Goal: Task Accomplishment & Management: Complete application form

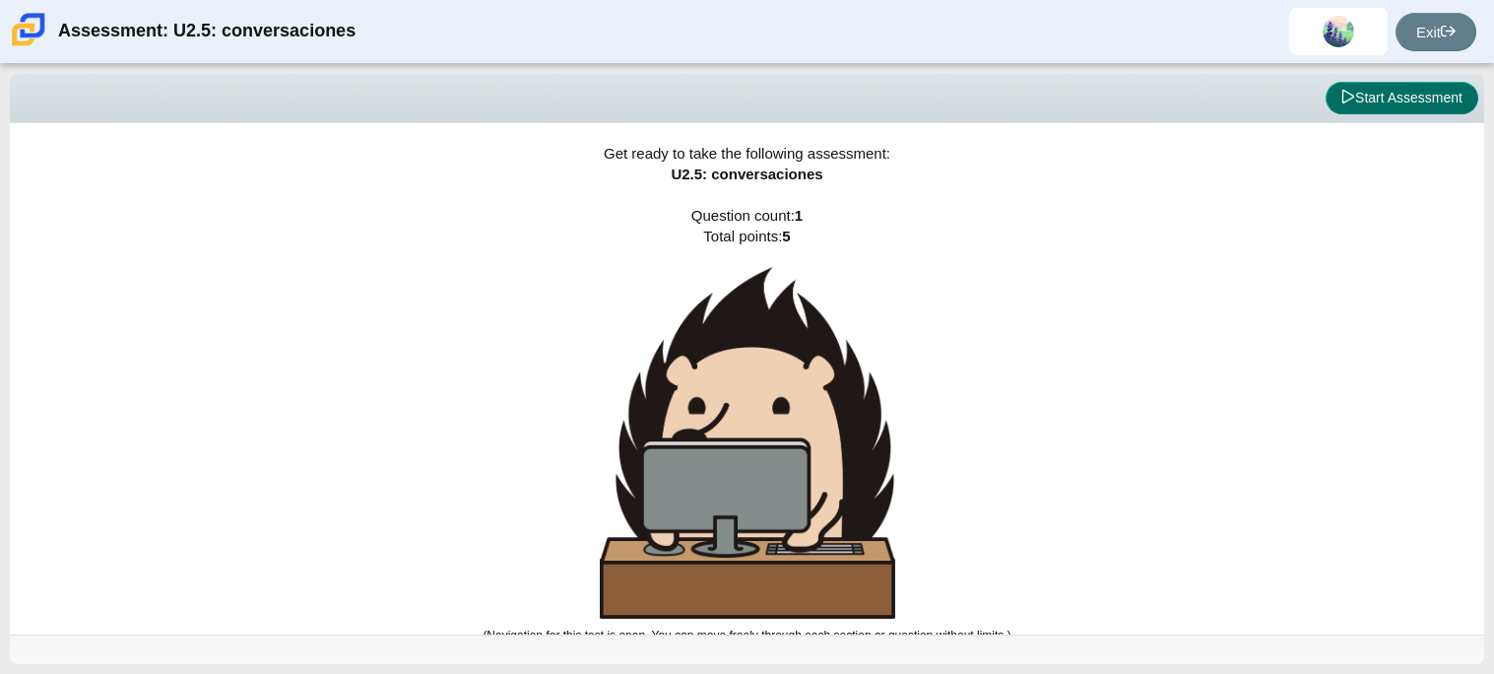
click at [1416, 102] on button "Start Assessment" at bounding box center [1402, 98] width 153 height 33
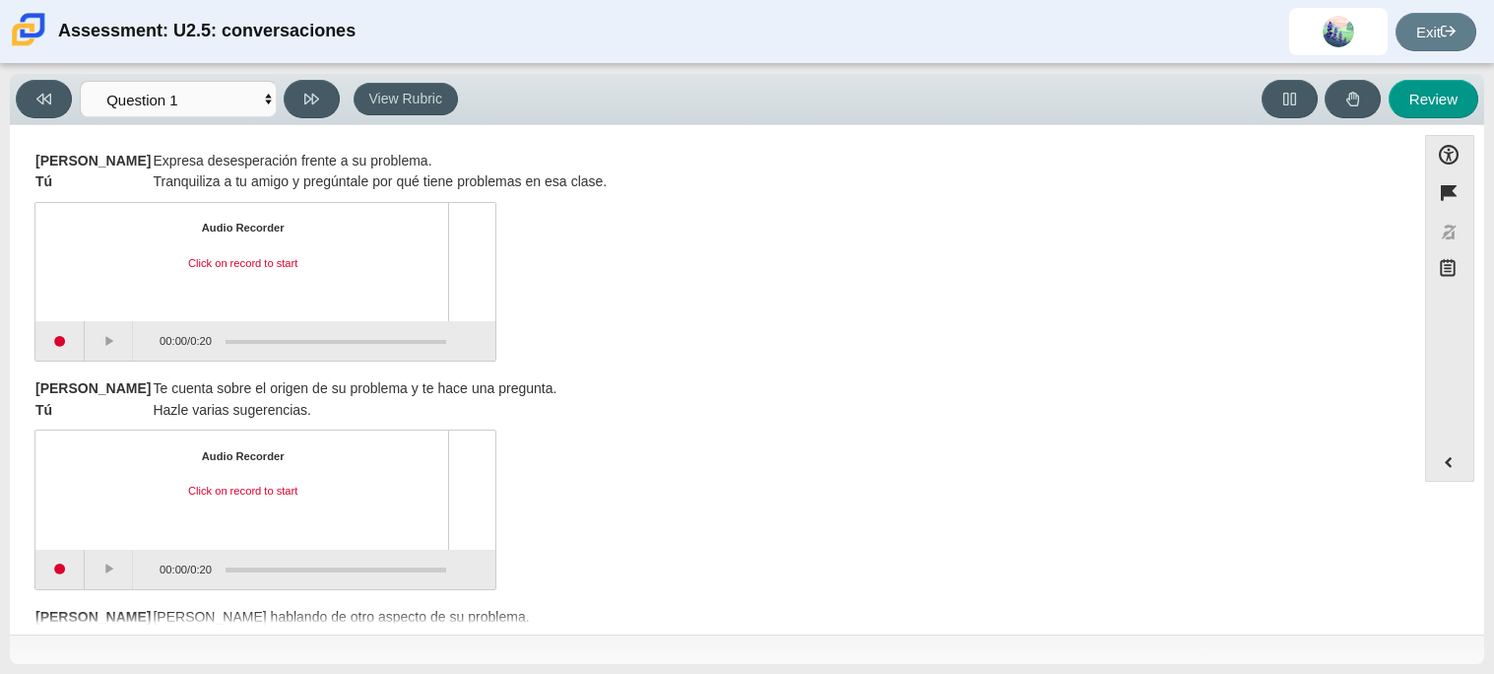
scroll to position [260, 0]
click at [57, 336] on button "Start recording" at bounding box center [59, 341] width 49 height 39
click at [63, 350] on button "Stop recording" at bounding box center [59, 341] width 49 height 39
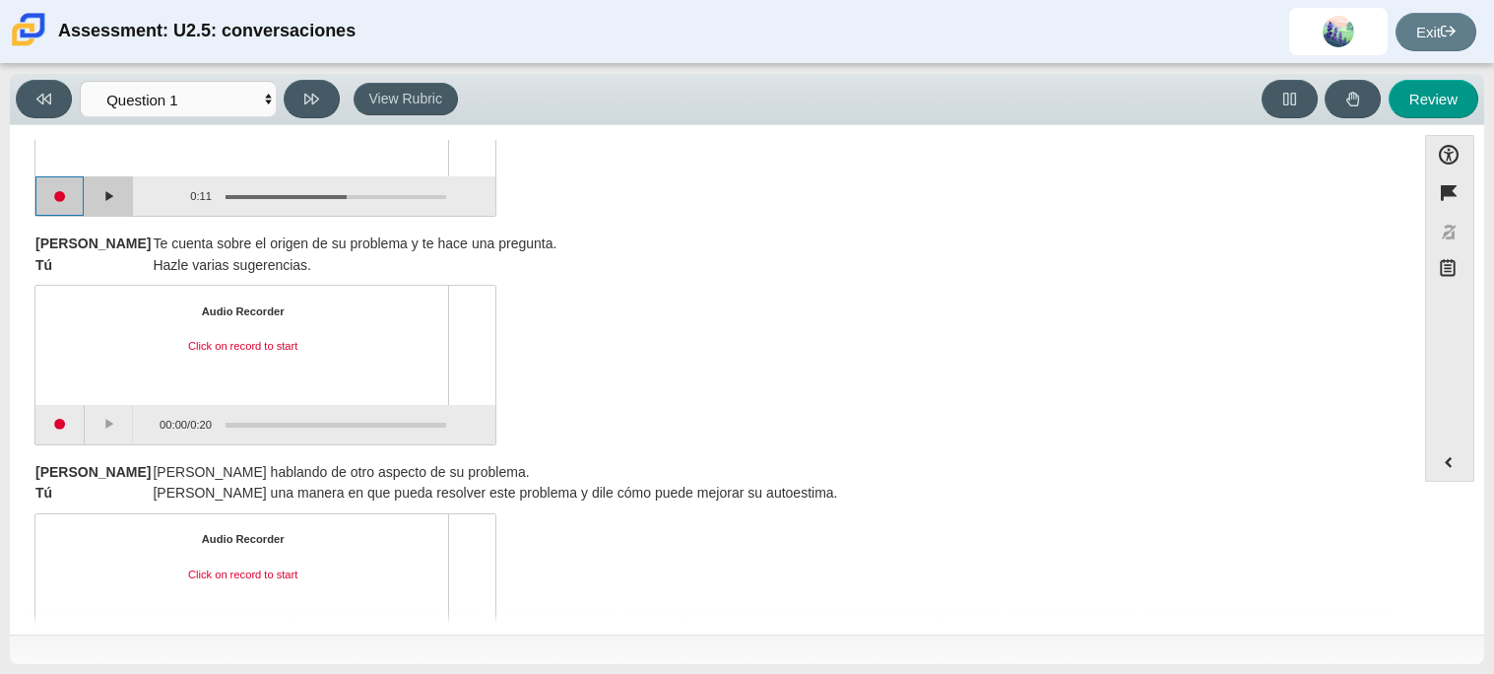
scroll to position [407, 0]
click at [73, 442] on button "Start recording" at bounding box center [59, 423] width 49 height 39
click at [73, 440] on button "Stop recording" at bounding box center [59, 423] width 49 height 39
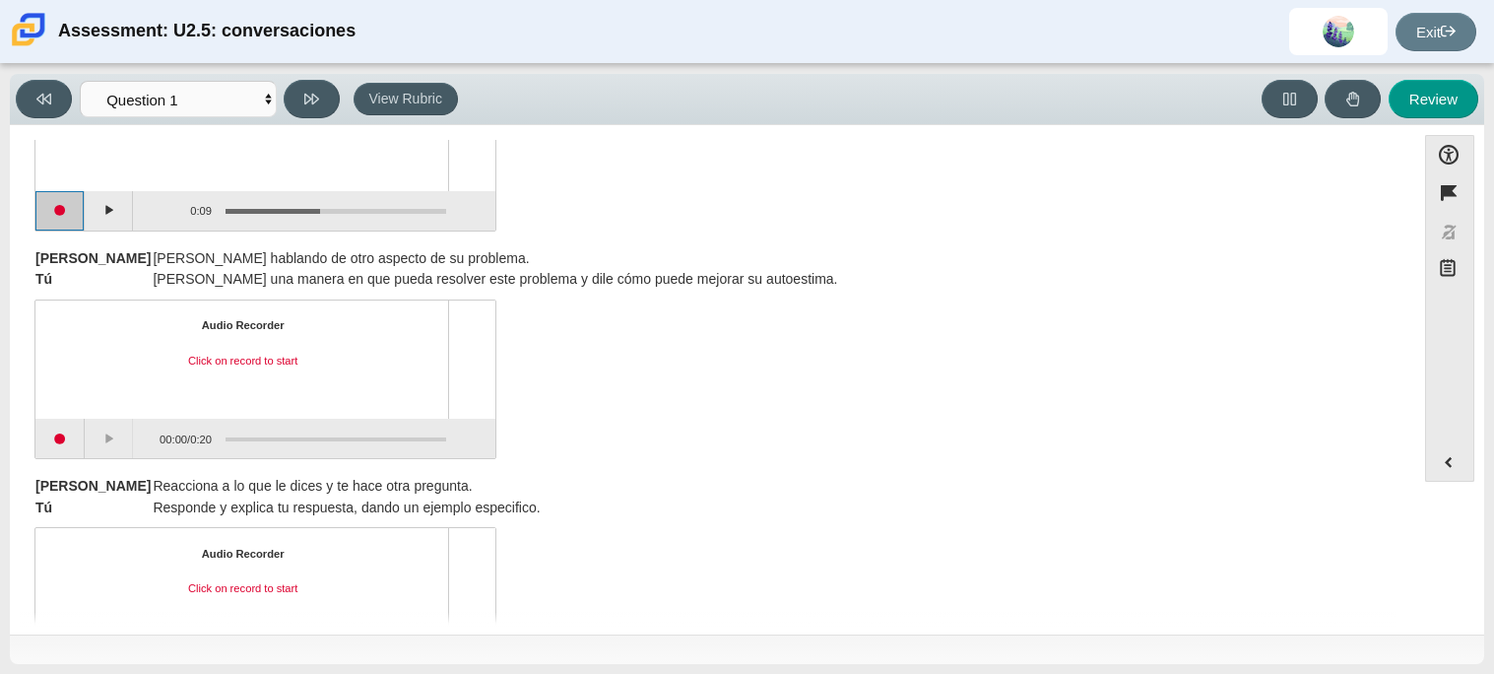
scroll to position [625, 0]
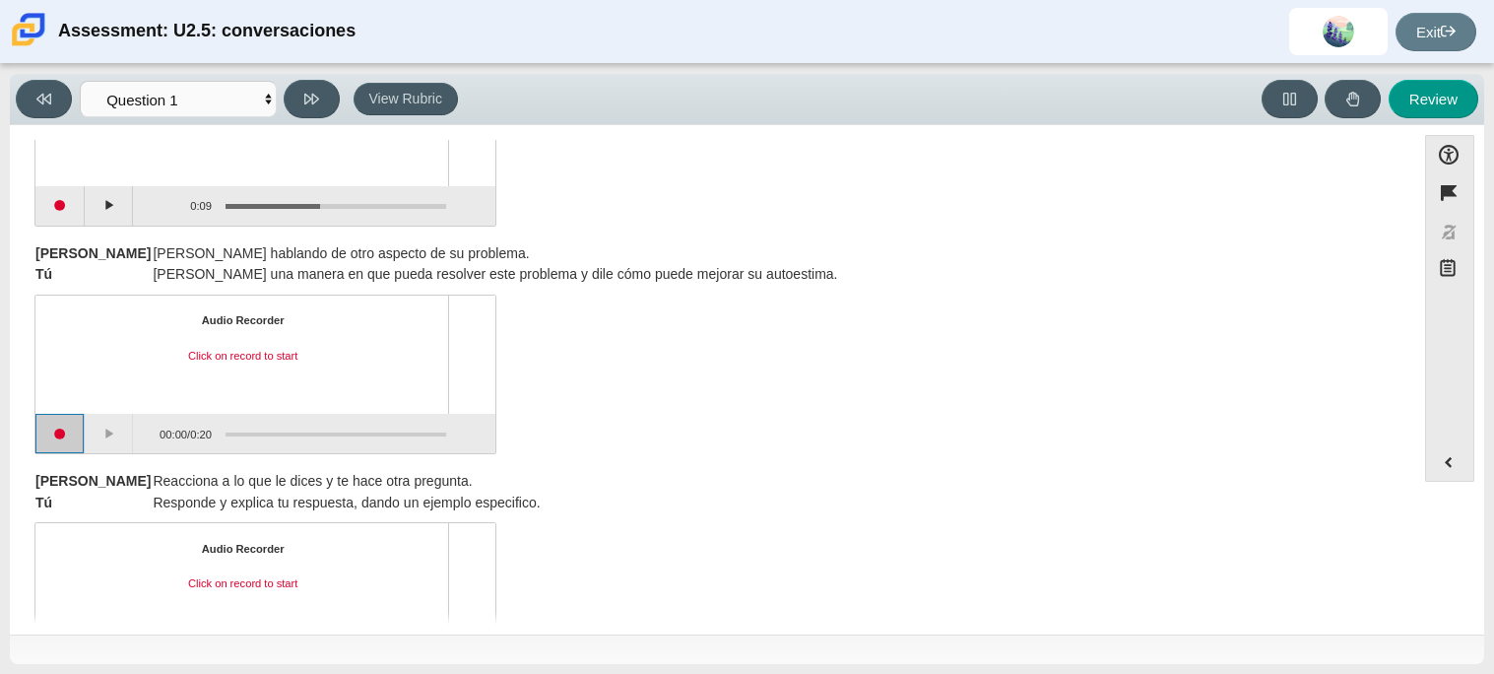
click at [70, 440] on button "Start recording" at bounding box center [59, 433] width 49 height 39
click at [67, 432] on button "Stop recording" at bounding box center [59, 433] width 49 height 39
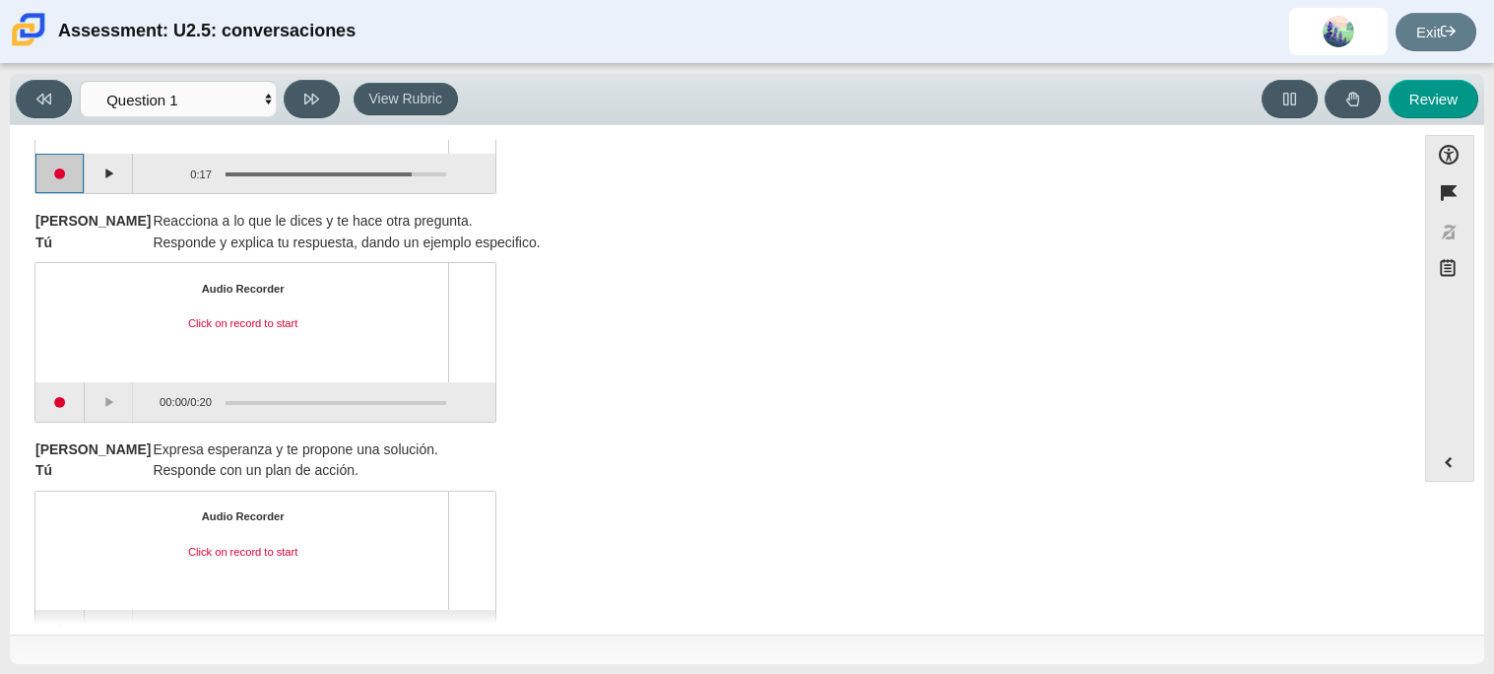
scroll to position [883, 0]
click at [60, 405] on button "Start recording" at bounding box center [59, 403] width 49 height 39
click at [60, 405] on button "Stop recording" at bounding box center [59, 403] width 49 height 39
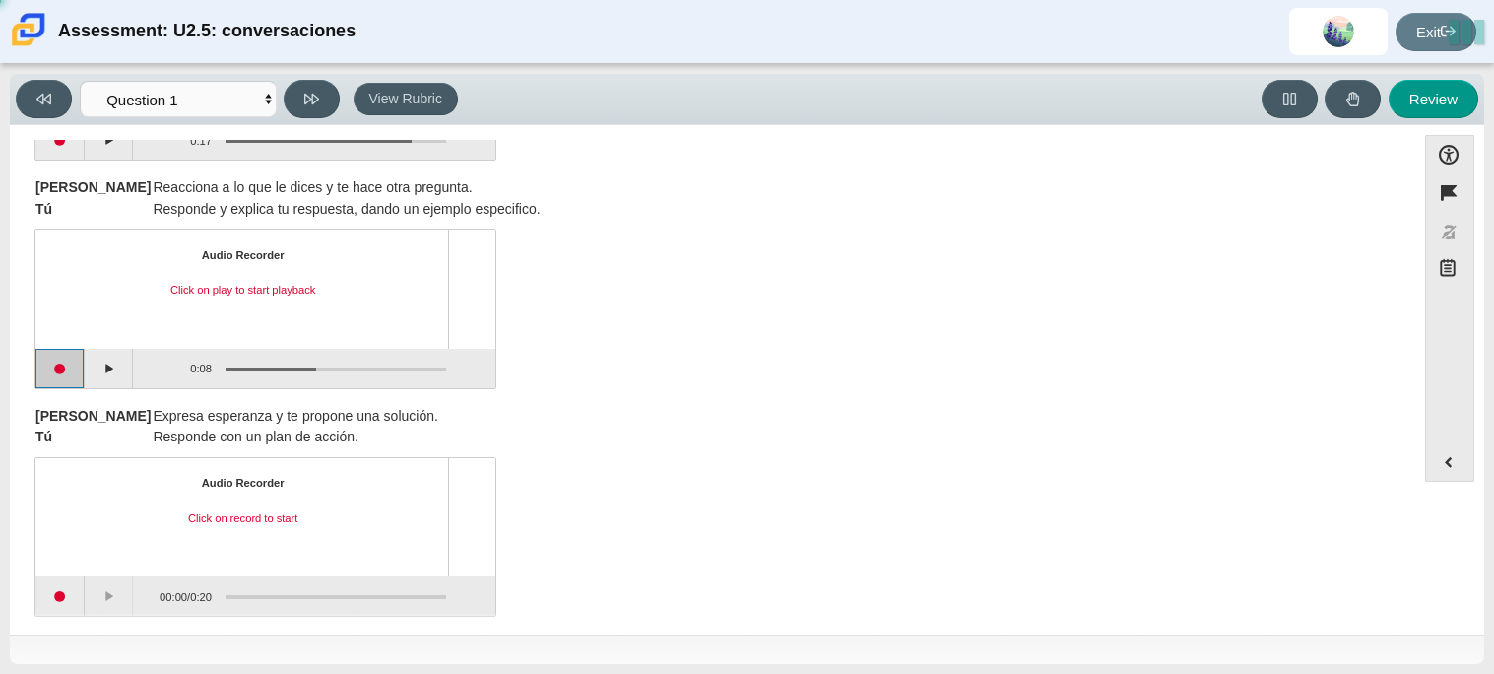
scroll to position [935, 0]
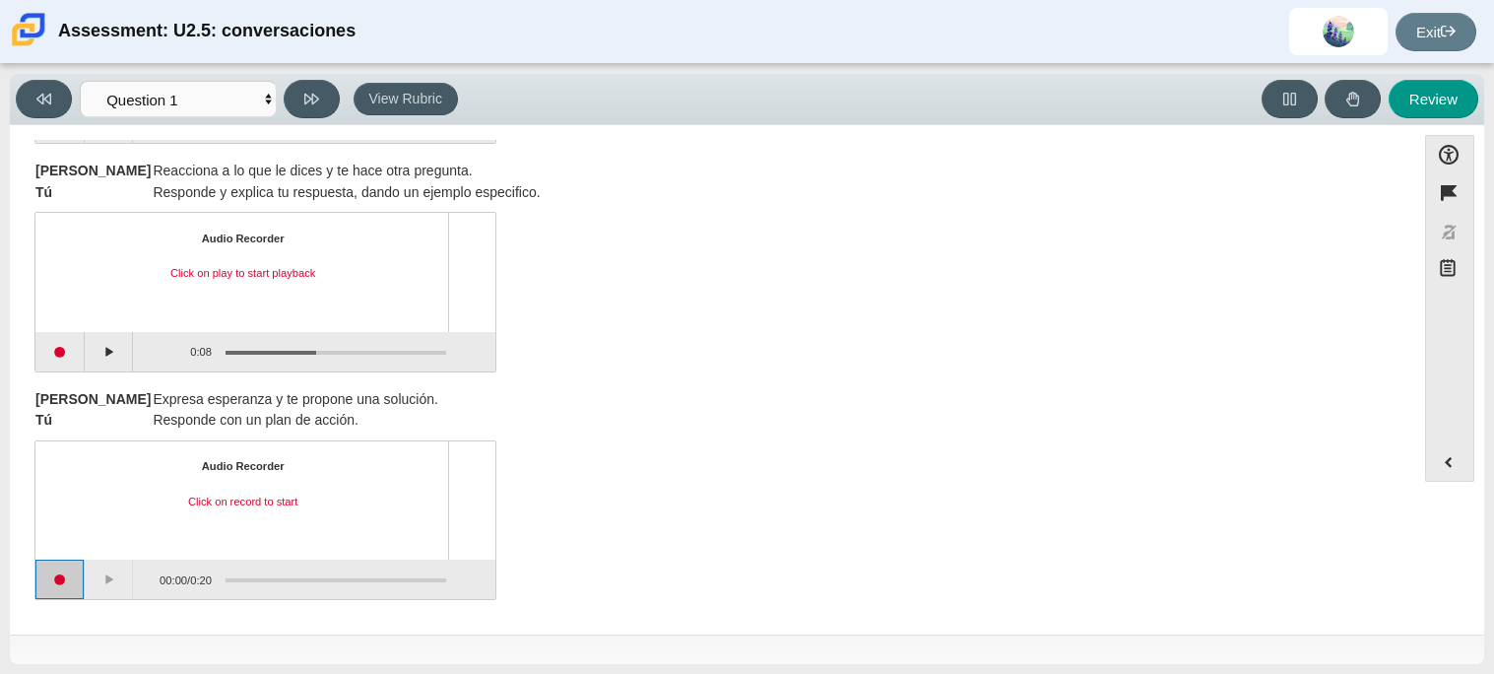
click at [61, 579] on button "Start recording" at bounding box center [59, 578] width 49 height 39
click at [58, 578] on button "Stop recording" at bounding box center [59, 578] width 49 height 39
click at [1436, 97] on button "Review" at bounding box center [1434, 99] width 90 height 38
select select "review"
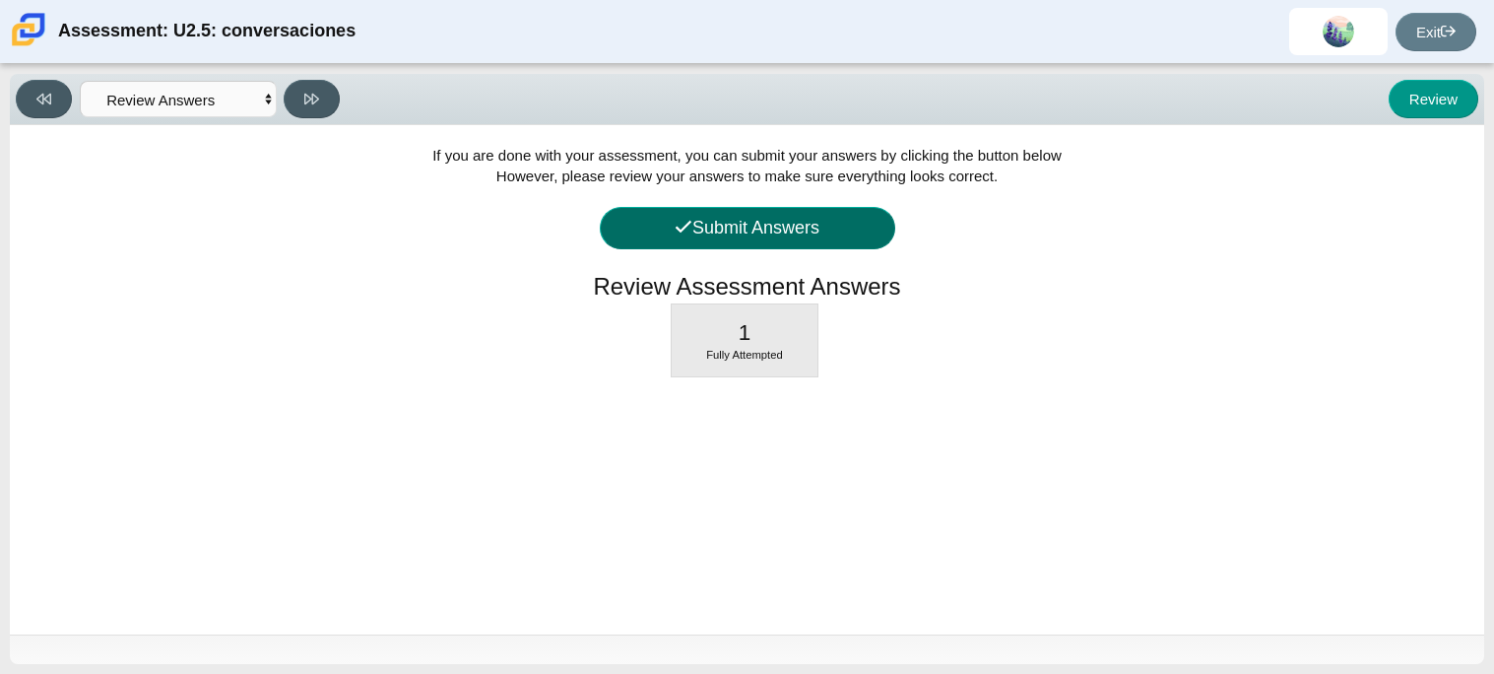
click at [761, 213] on button "Submit Answers" at bounding box center [748, 228] width 296 height 42
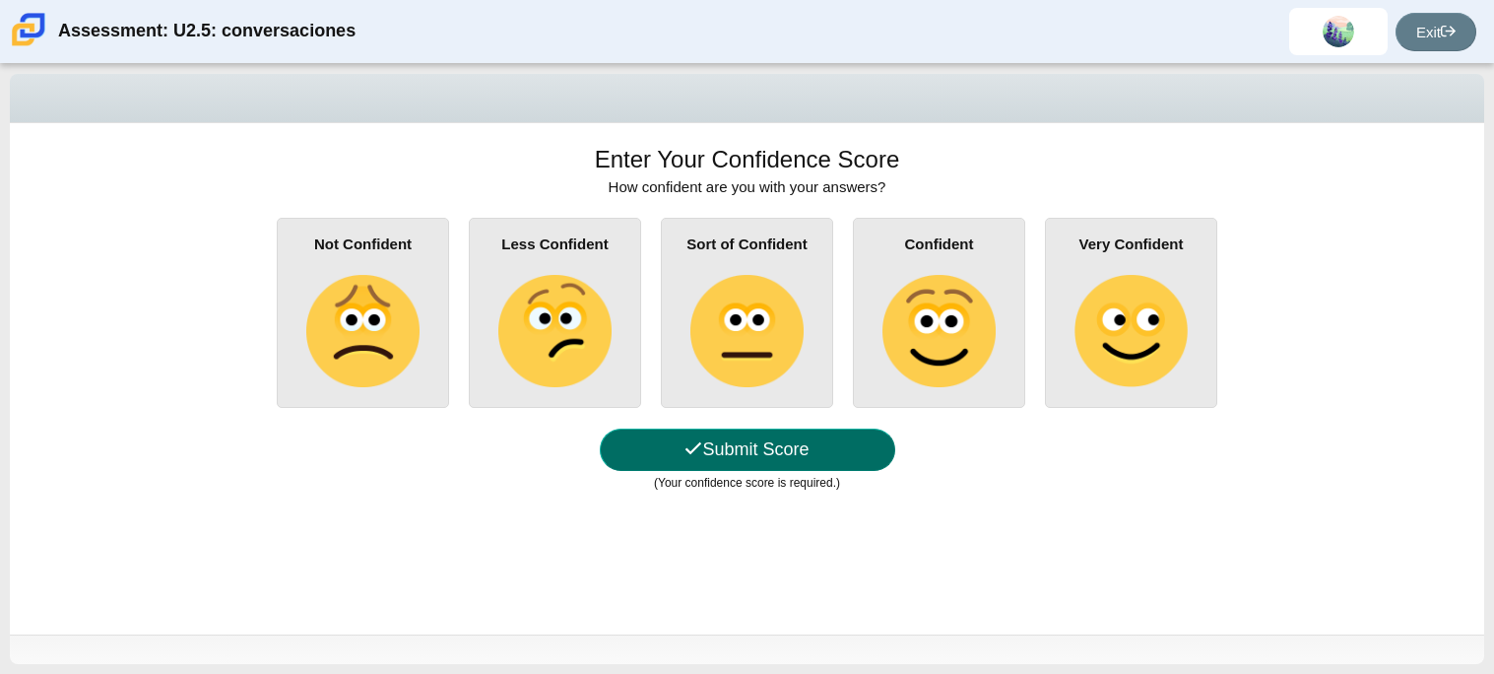
click at [822, 450] on button "Submit Score" at bounding box center [748, 449] width 296 height 42
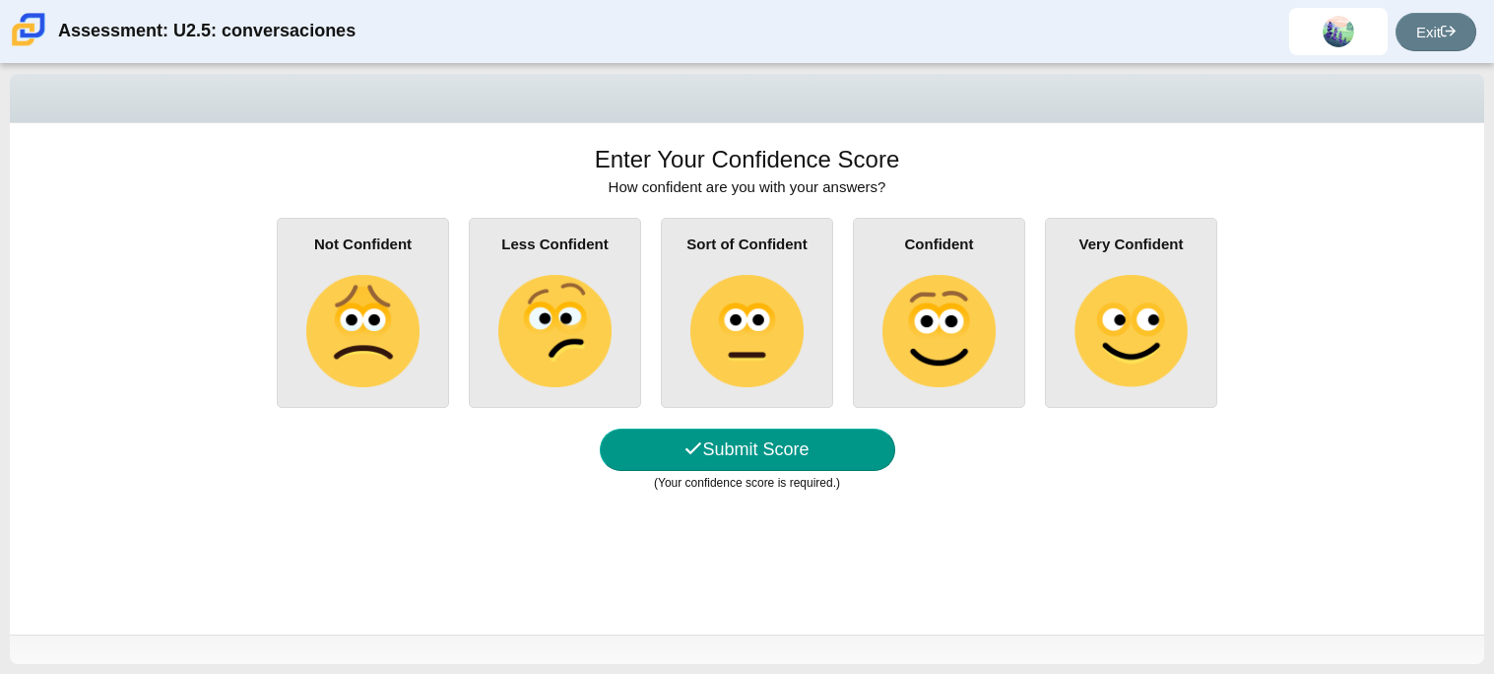
click at [734, 306] on img at bounding box center [746, 331] width 112 height 112
click at [0, 0] on input "Sort of Confident" at bounding box center [0, 0] width 0 height 0
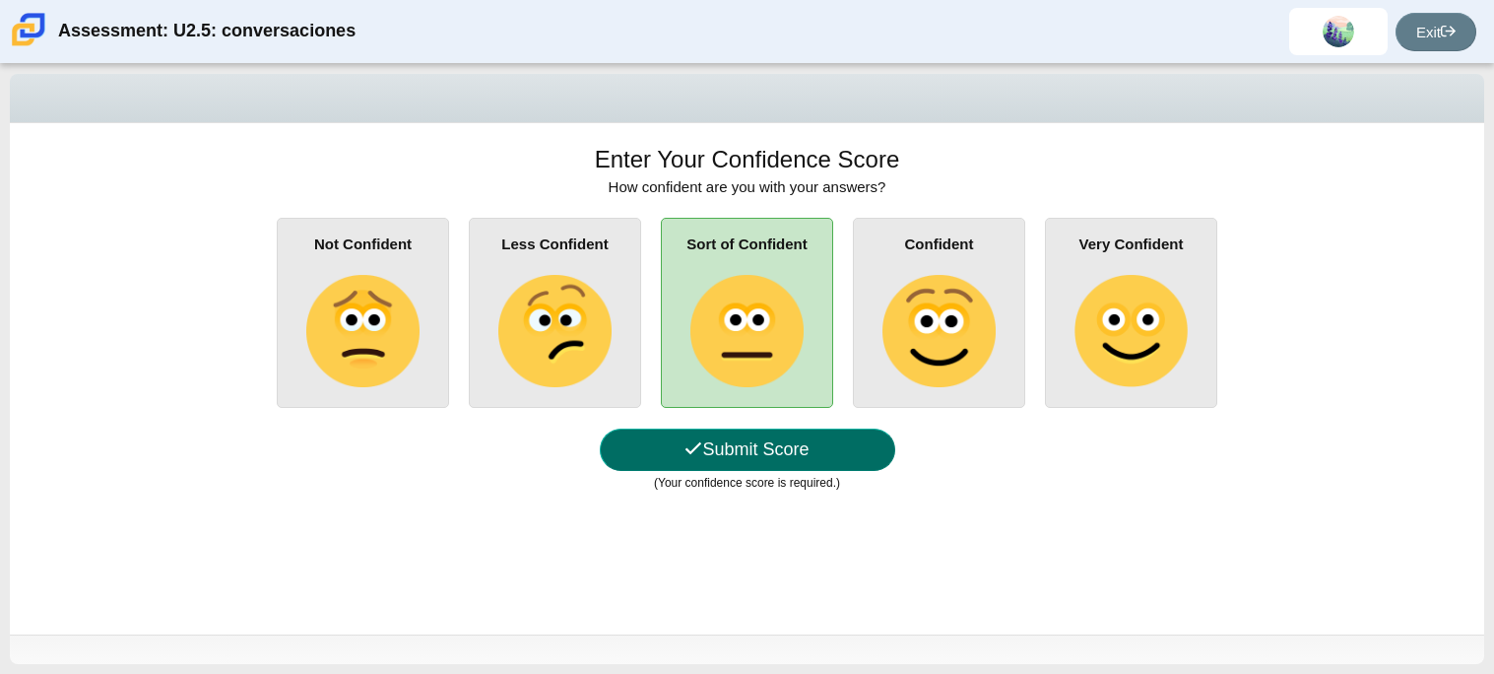
click at [782, 453] on button "Submit Score" at bounding box center [748, 449] width 296 height 42
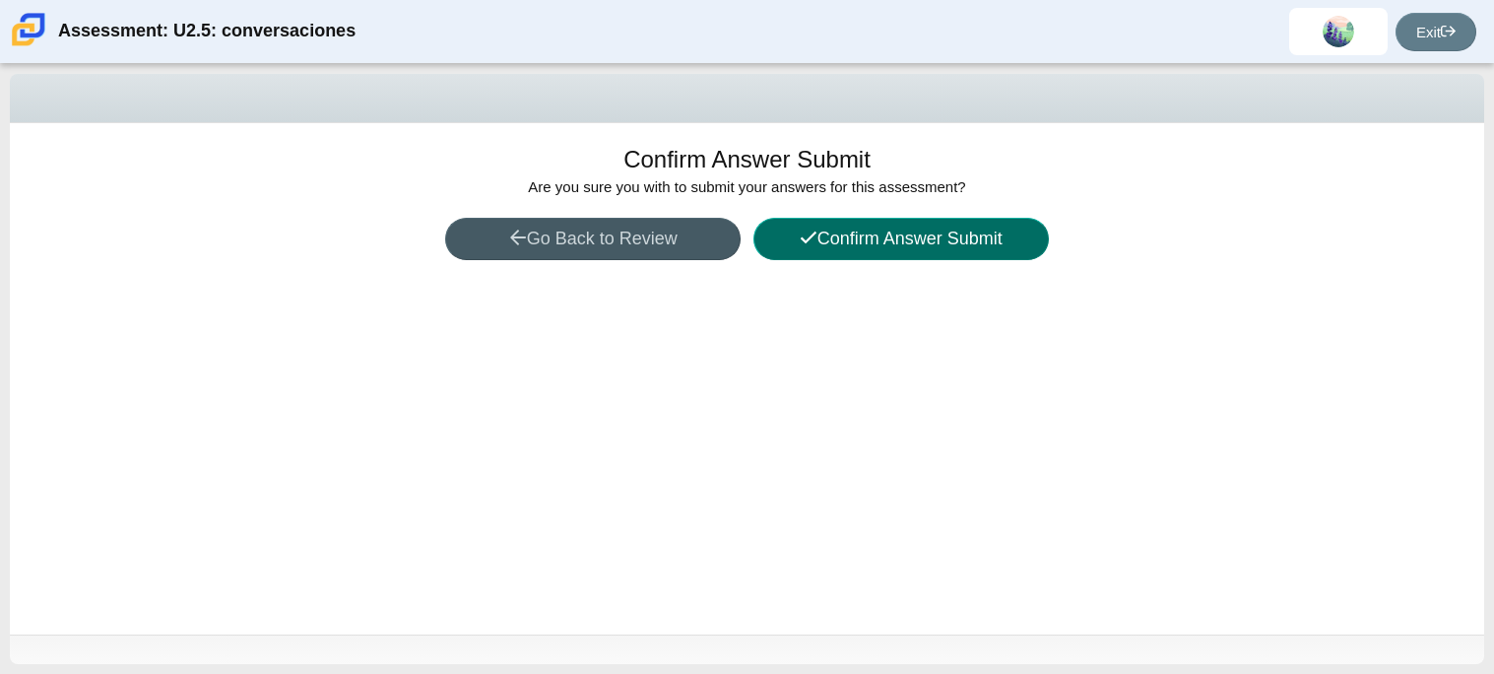
click at [915, 246] on button "Confirm Answer Submit" at bounding box center [902, 239] width 296 height 42
